Goal: Task Accomplishment & Management: Use online tool/utility

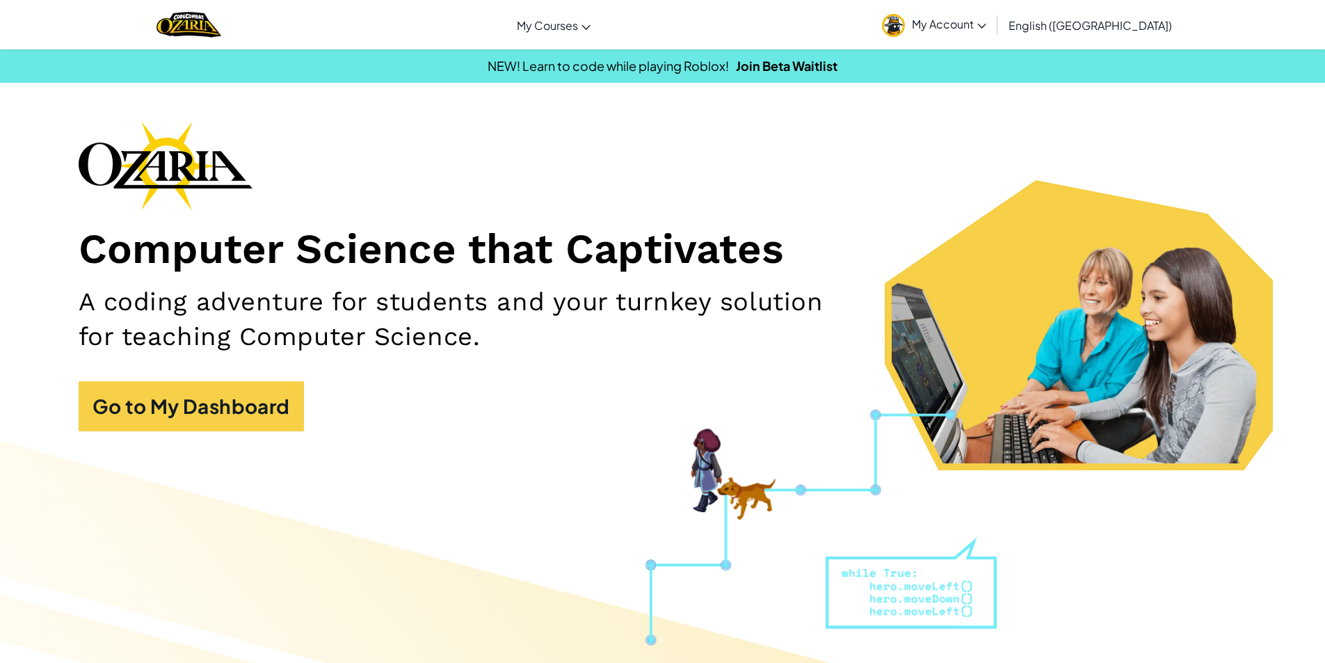
click at [986, 21] on span "My Account" at bounding box center [949, 24] width 74 height 15
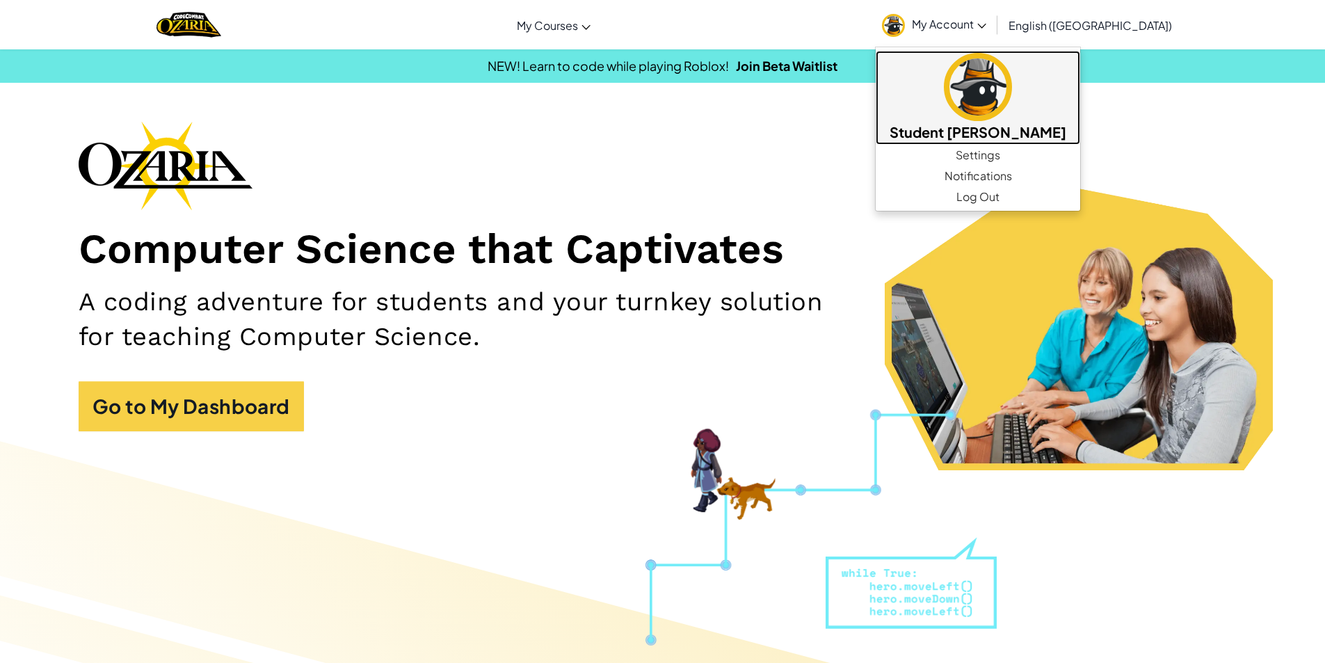
click at [1012, 111] on img at bounding box center [978, 87] width 68 height 68
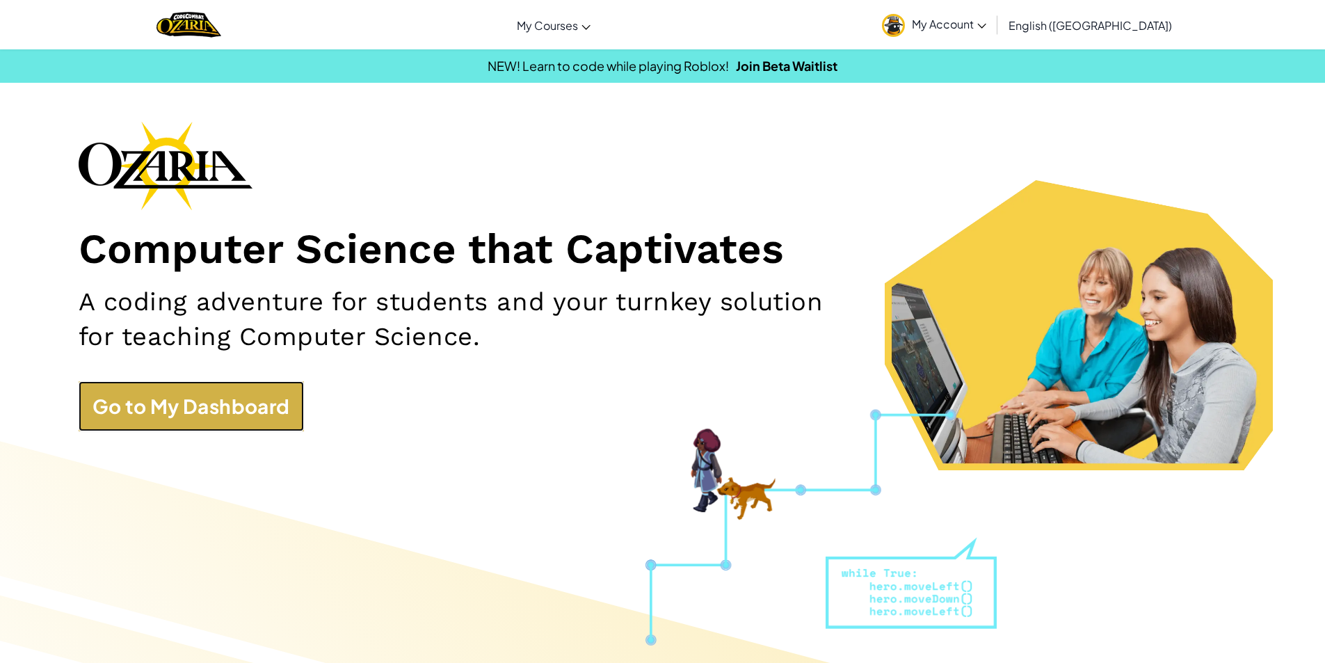
click at [265, 409] on link "Go to My Dashboard" at bounding box center [191, 406] width 225 height 50
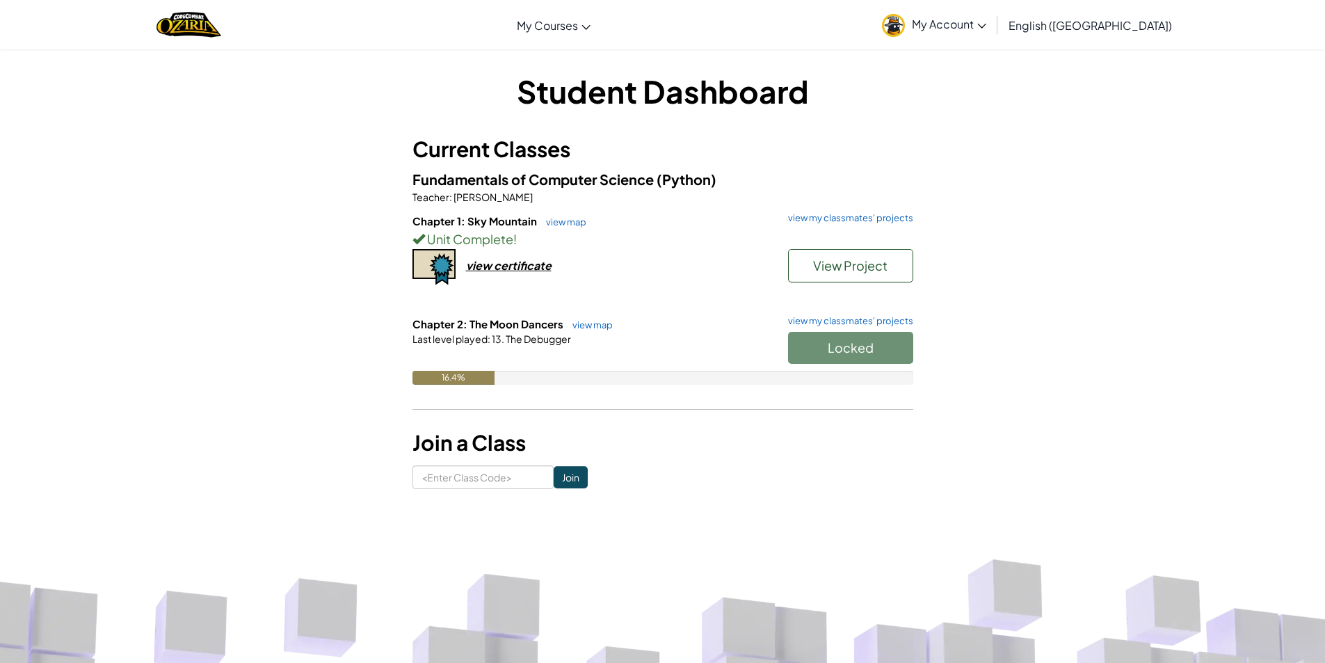
click at [632, 259] on div "Chapter 1: Sky Mountain view map view my classmates' projects Unit Complete ! V…" at bounding box center [663, 265] width 501 height 103
click at [829, 259] on span "View Project" at bounding box center [850, 265] width 74 height 16
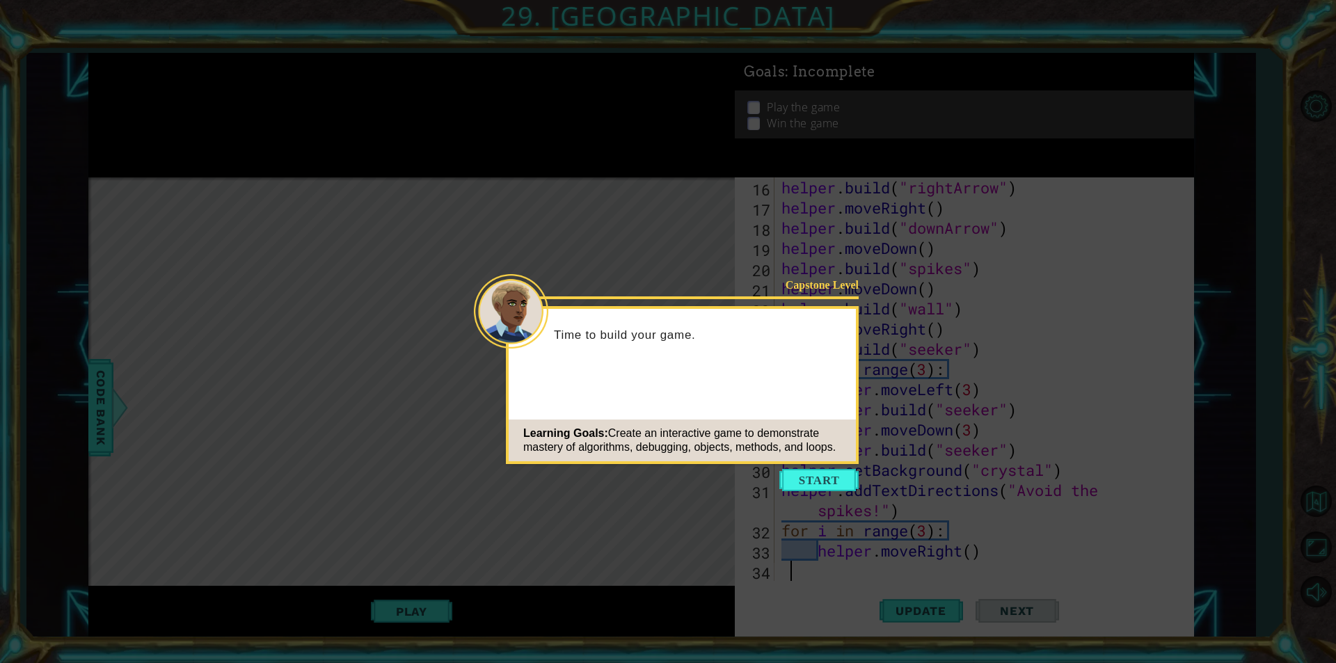
scroll to position [323, 0]
click at [826, 474] on button "Start" at bounding box center [818, 480] width 79 height 22
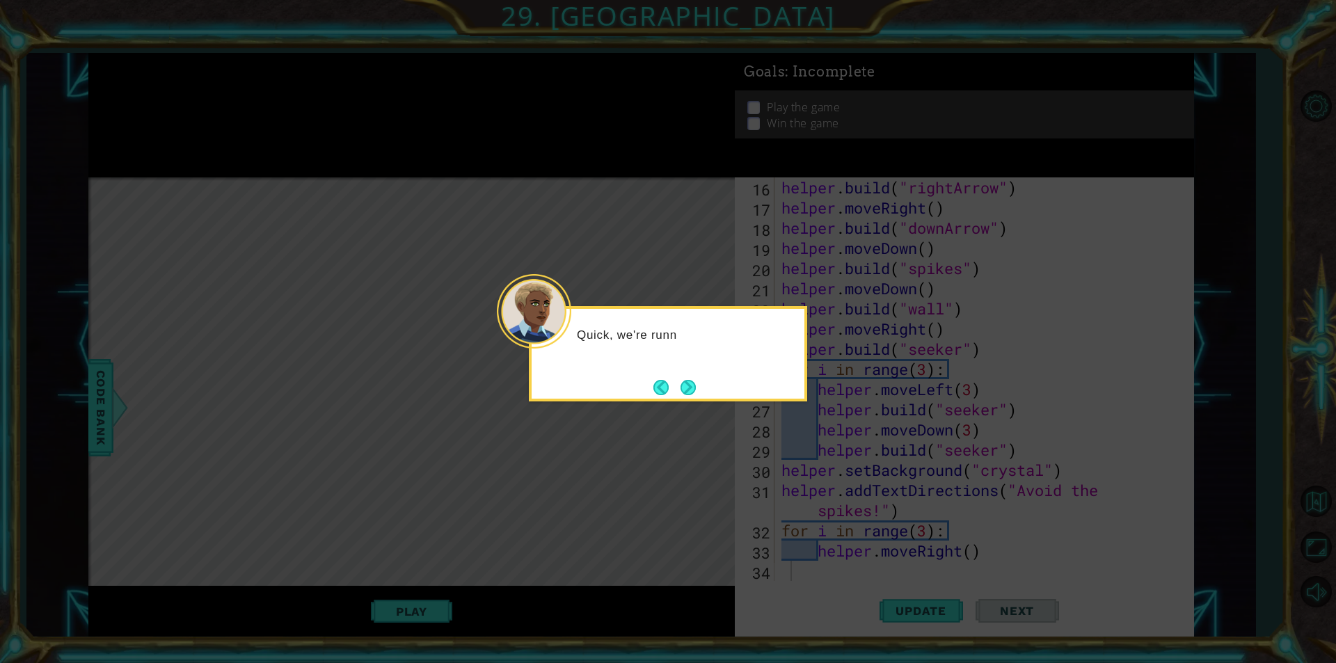
click at [686, 400] on div "Quick, we're runn" at bounding box center [668, 353] width 278 height 95
click at [687, 394] on button "Next" at bounding box center [687, 387] width 15 height 15
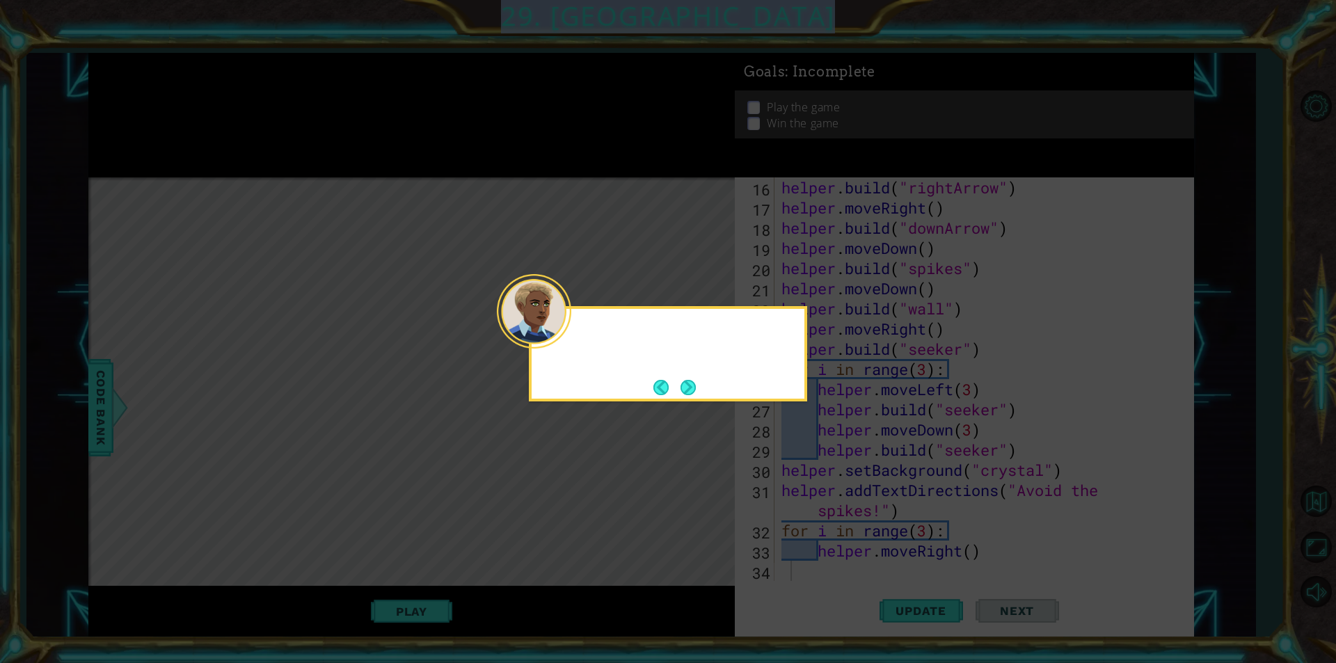
click at [687, 394] on icon at bounding box center [668, 331] width 1336 height 663
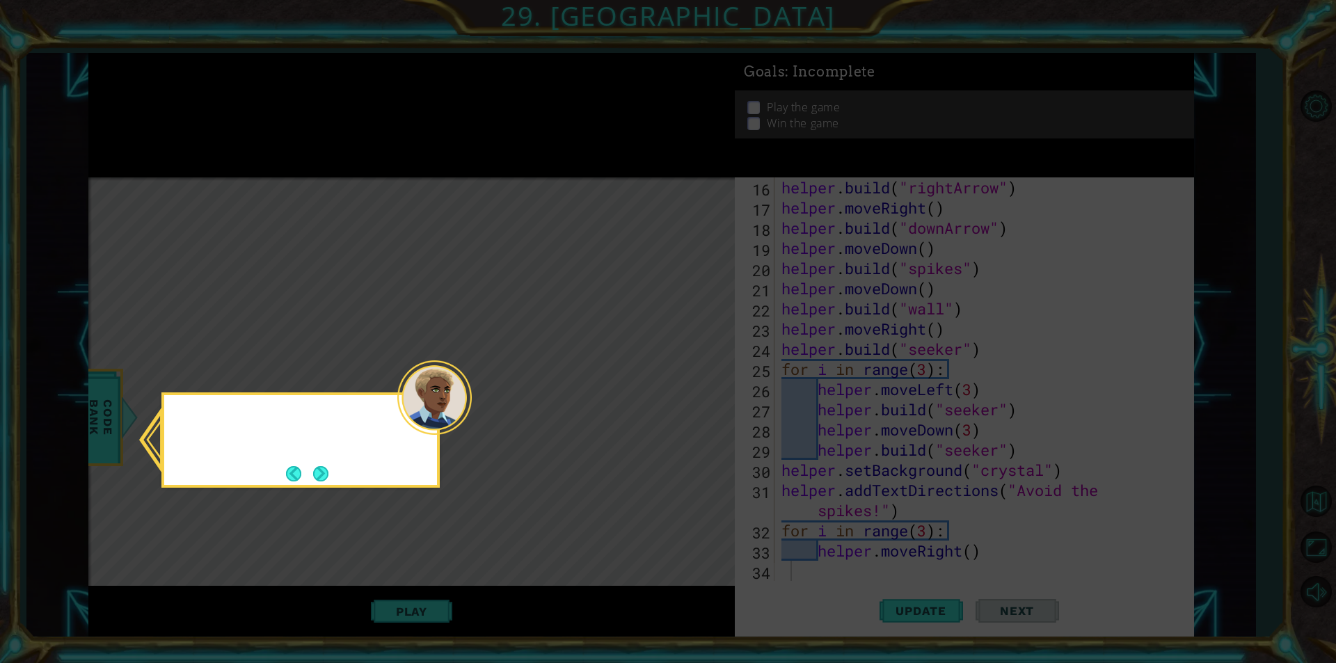
click at [687, 394] on icon at bounding box center [668, 331] width 1336 height 663
click at [313, 479] on button "Next" at bounding box center [320, 473] width 15 height 15
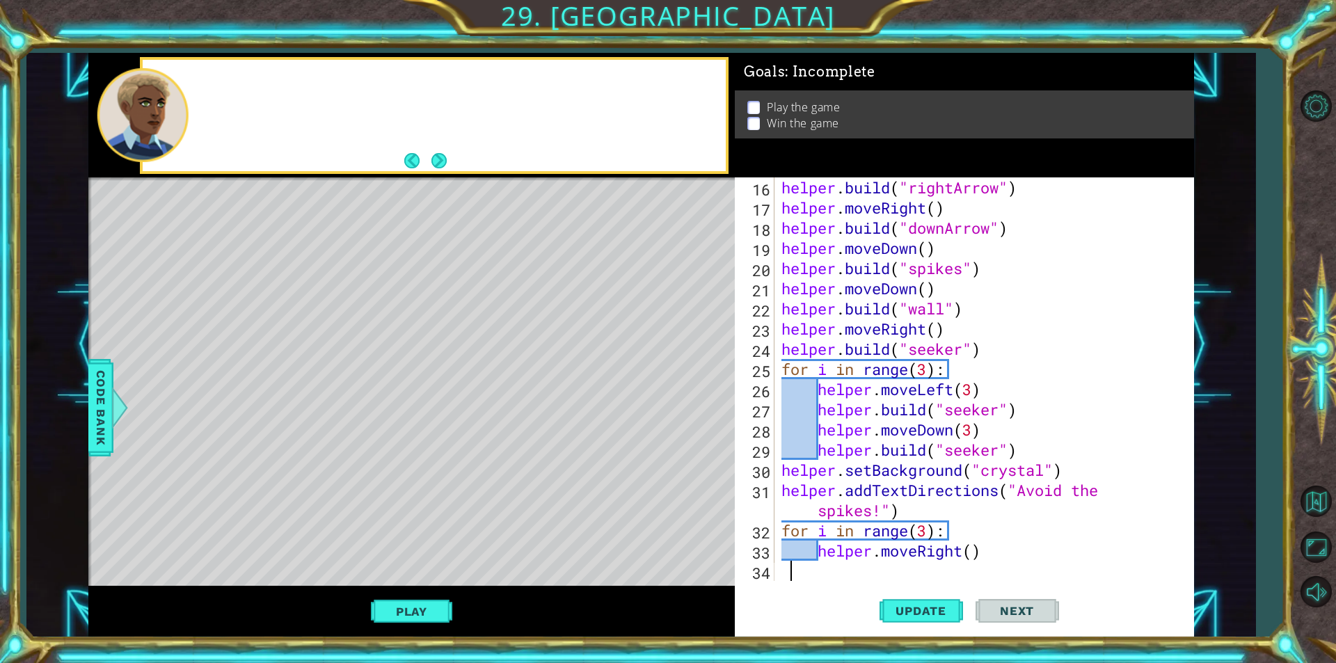
click at [312, 479] on div "Level Map" at bounding box center [409, 382] width 643 height 410
click at [920, 604] on span "Update" at bounding box center [920, 611] width 79 height 14
click at [442, 607] on button "Play" at bounding box center [411, 611] width 81 height 26
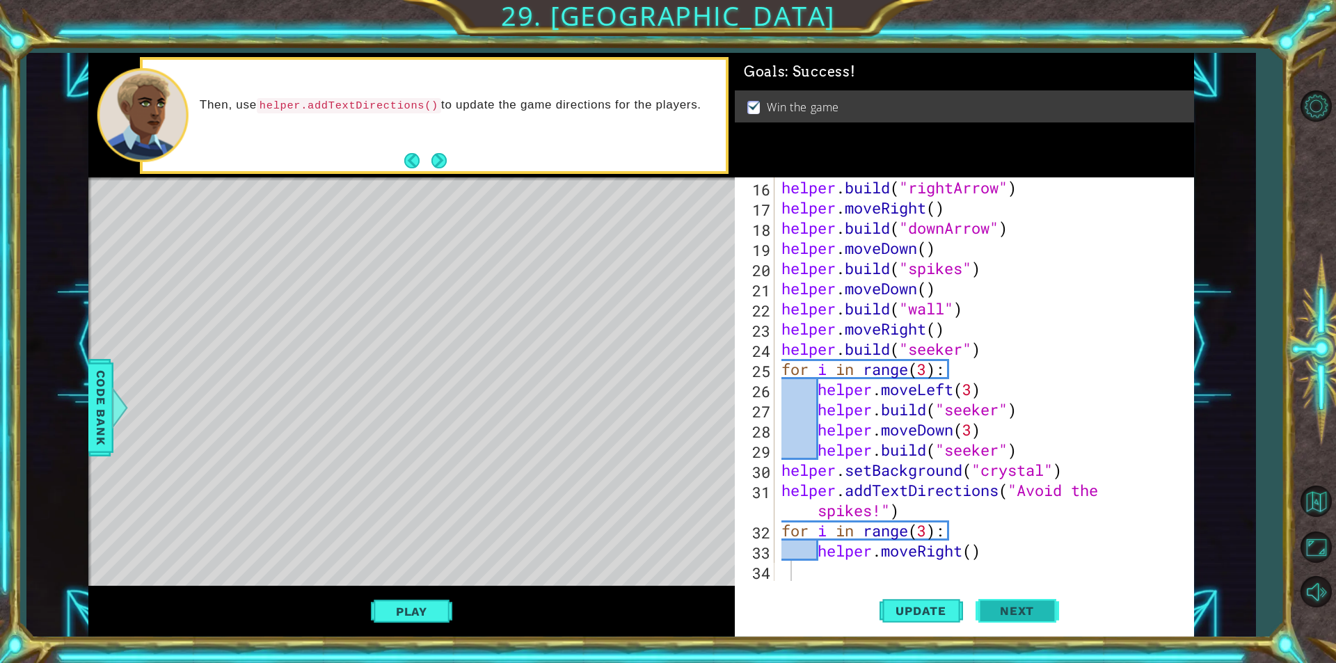
click at [1021, 593] on button "Next" at bounding box center [1016, 611] width 83 height 46
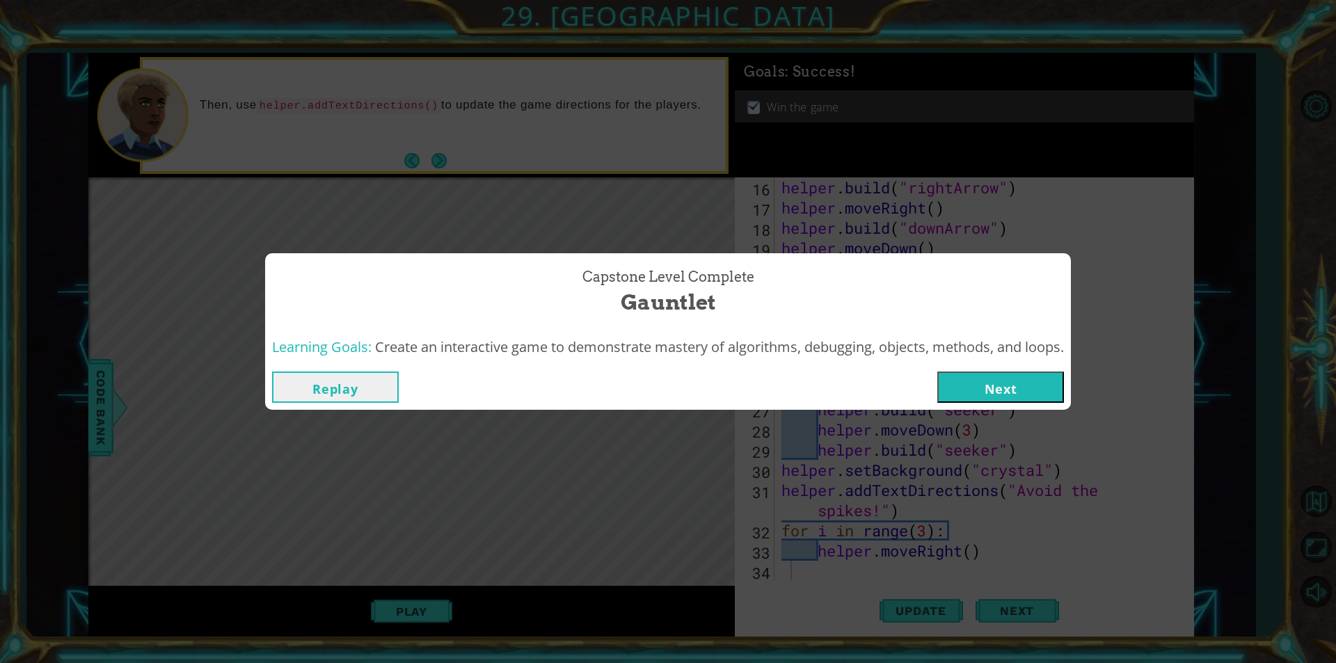
click at [964, 389] on button "Next" at bounding box center [1000, 386] width 127 height 31
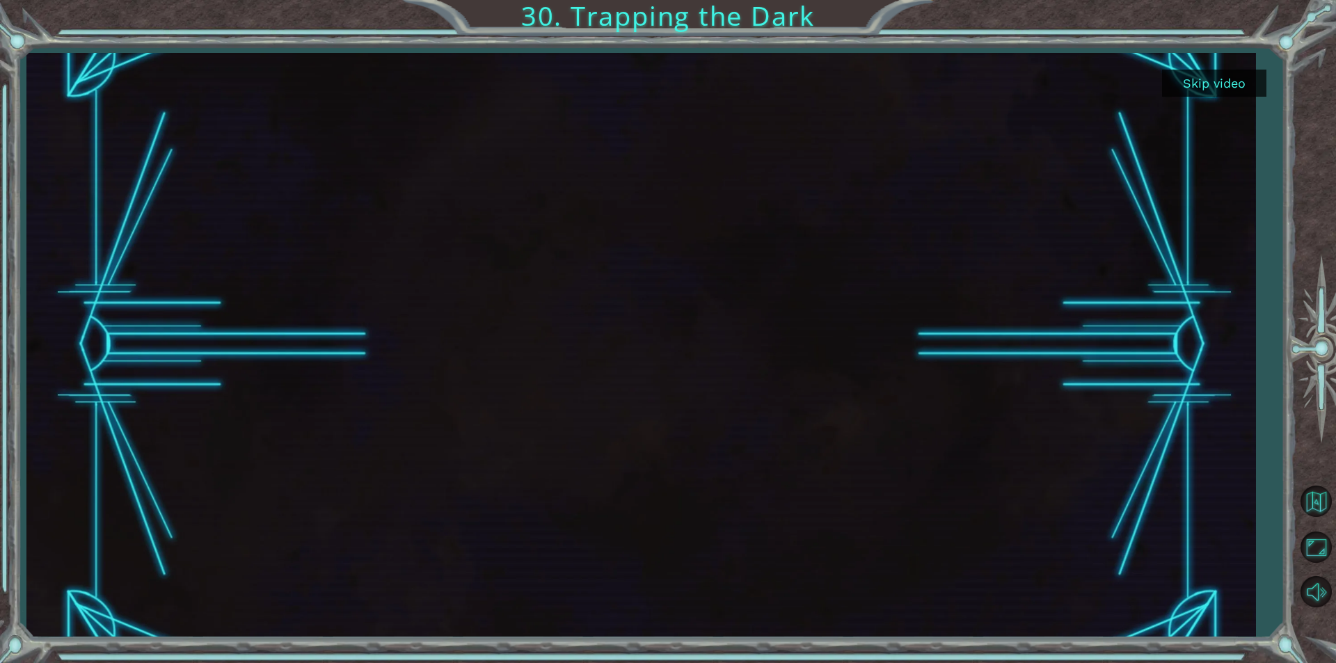
click at [1245, 73] on button "Skip video" at bounding box center [1214, 83] width 104 height 27
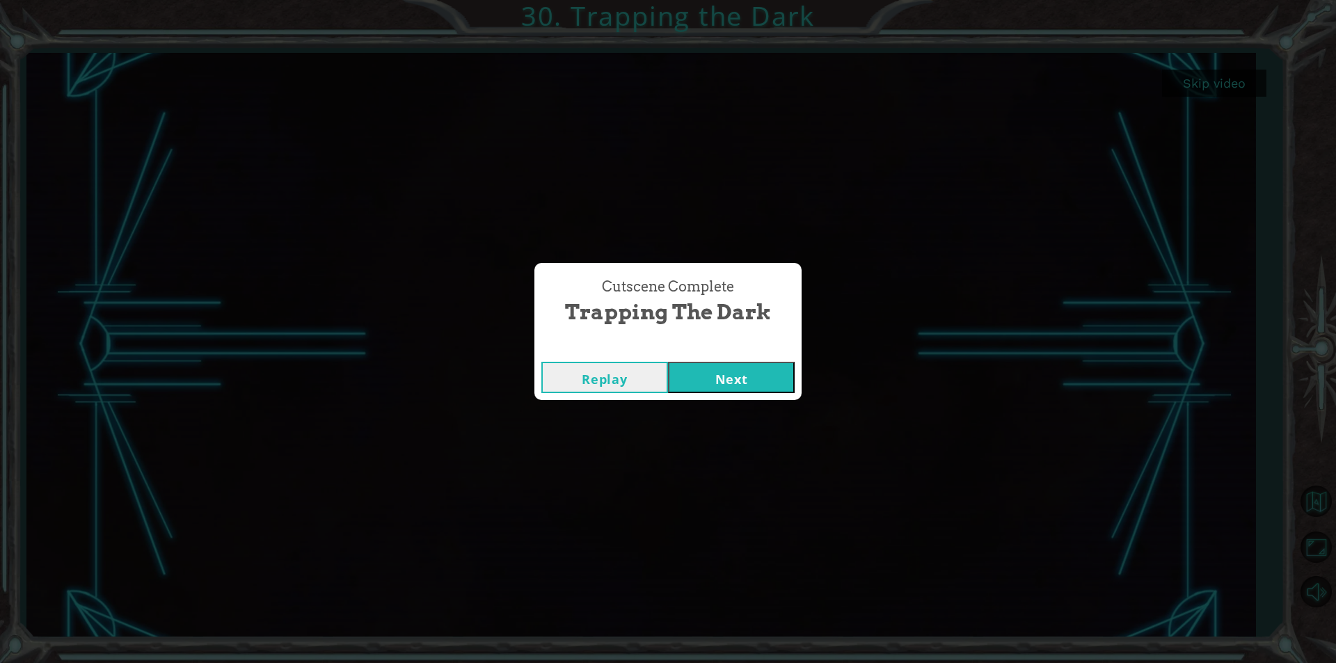
click at [669, 374] on button "Next" at bounding box center [731, 377] width 127 height 31
